Goal: Navigation & Orientation: Find specific page/section

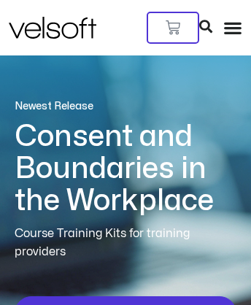
scroll to position [8945, 28]
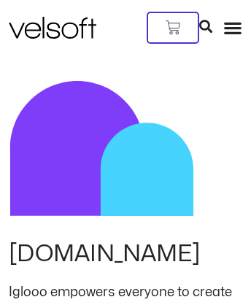
click at [212, 20] on icon at bounding box center [205, 26] width 13 height 13
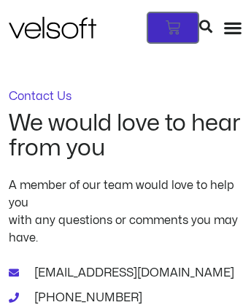
scroll to position [2064, 32]
